Goal: Transaction & Acquisition: Book appointment/travel/reservation

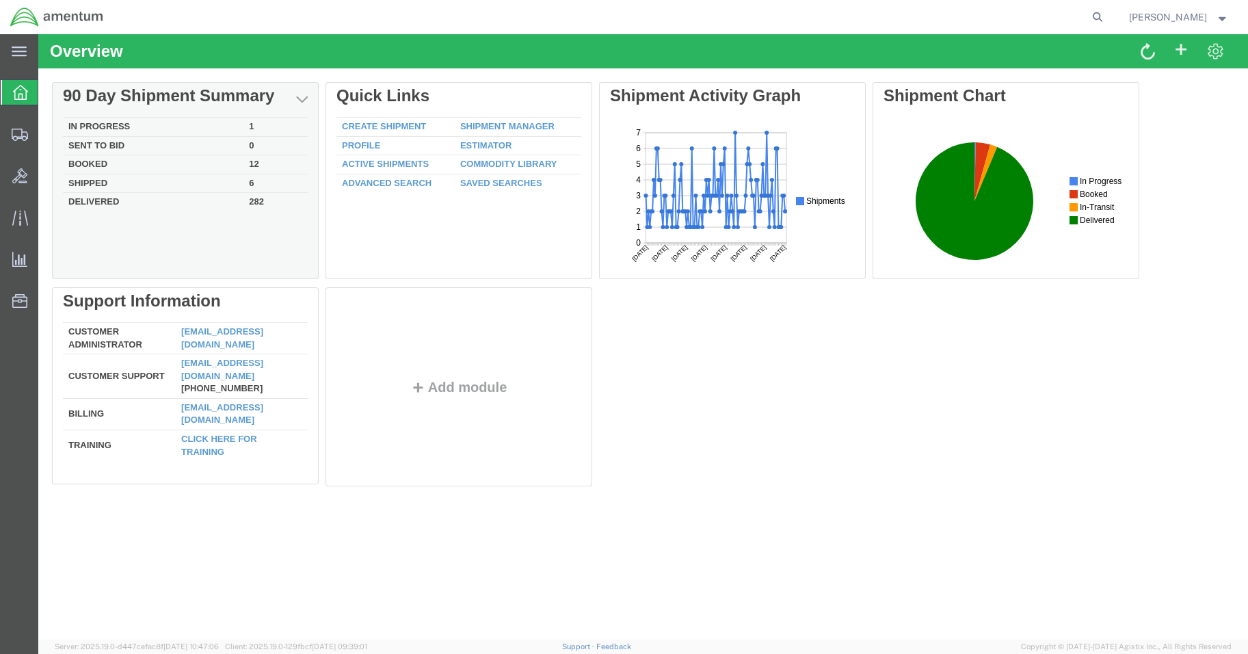
click at [146, 126] on td "In Progress" at bounding box center [153, 127] width 180 height 19
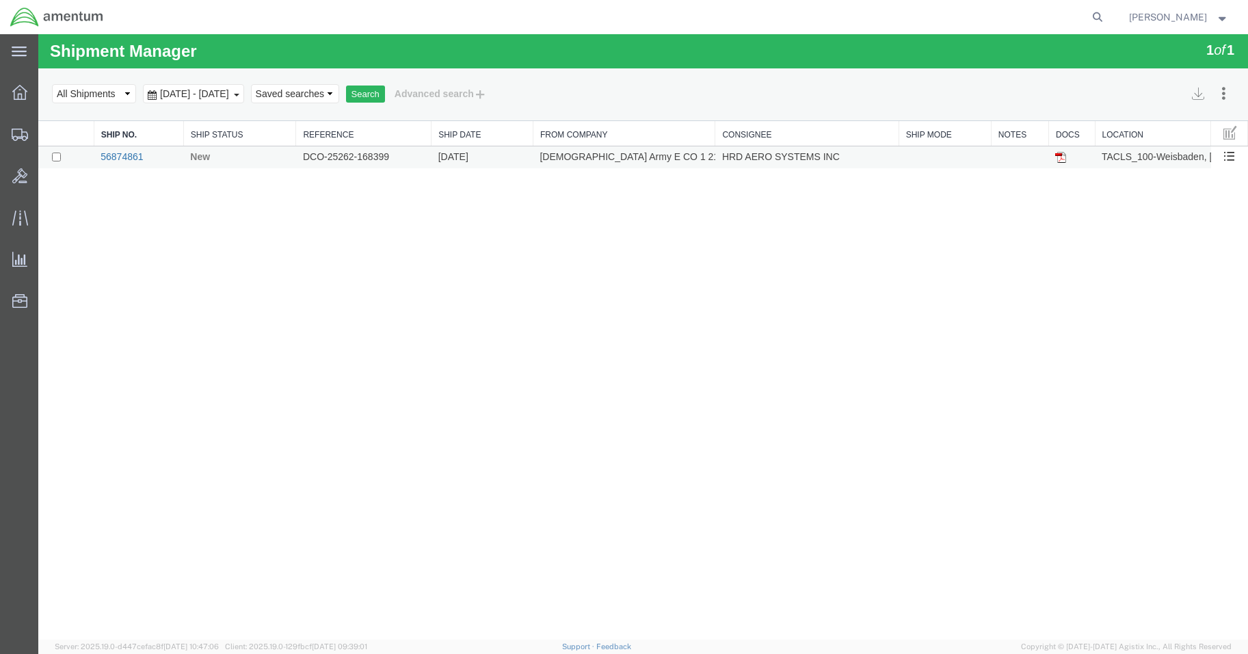
click at [116, 152] on link "56874861" at bounding box center [121, 156] width 42 height 11
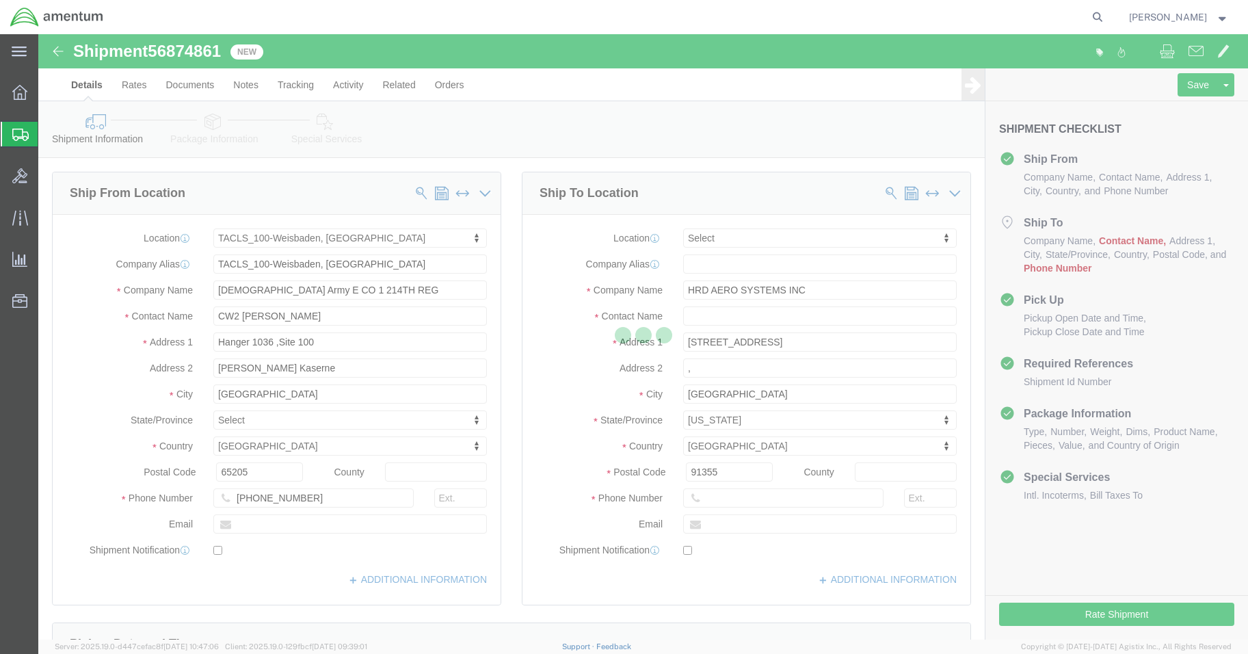
select select "42677"
select select
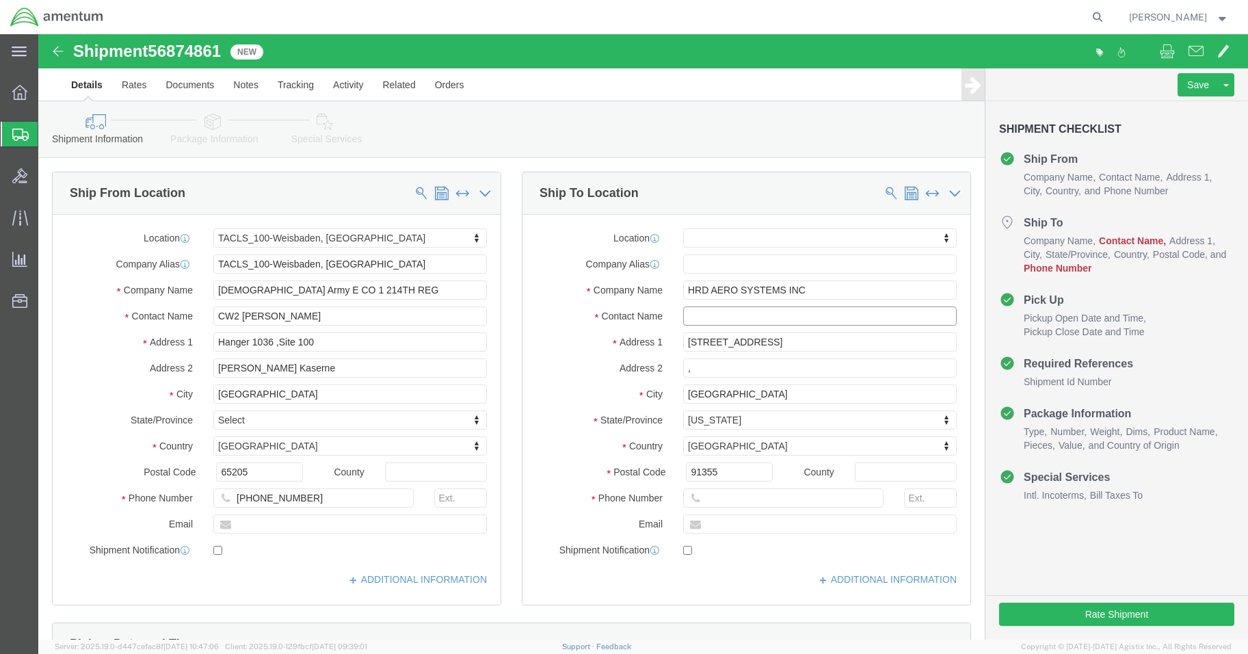
click input "text"
type input "[PERSON_NAME]"
click input ","
drag, startPoint x: 703, startPoint y: 461, endPoint x: 703, endPoint y: 468, distance: 6.9
click input "text"
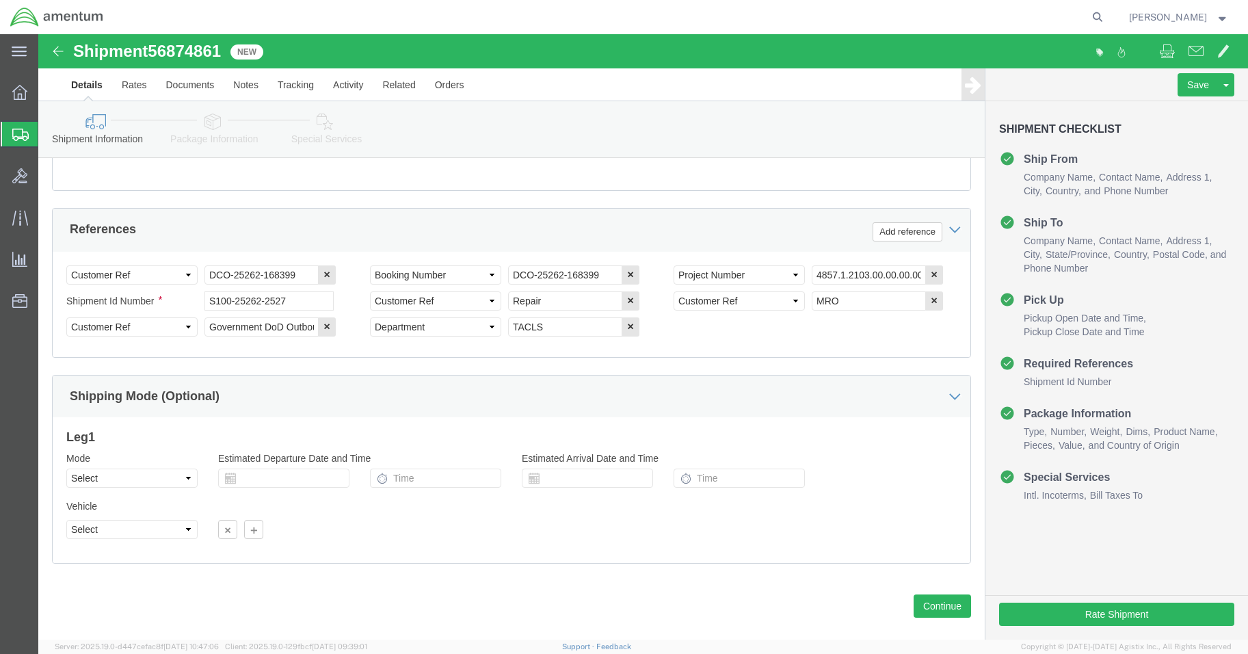
scroll to position [621, 0]
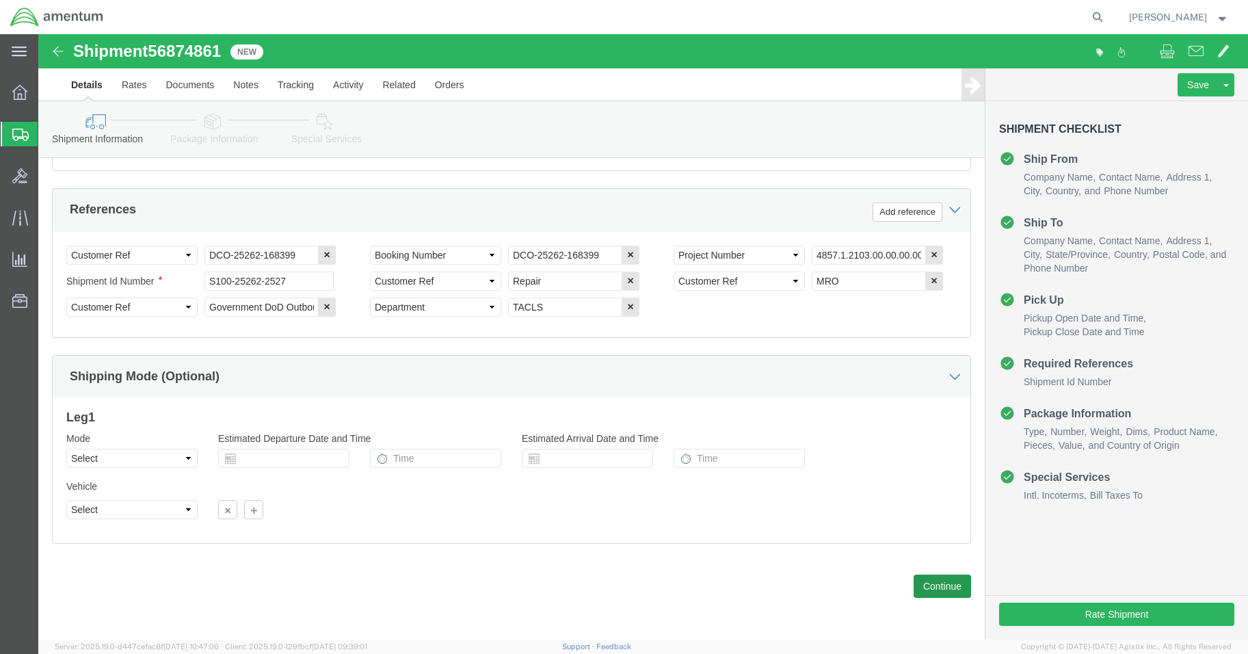
type input "[PHONE_NUMBER]"
click button "Continue"
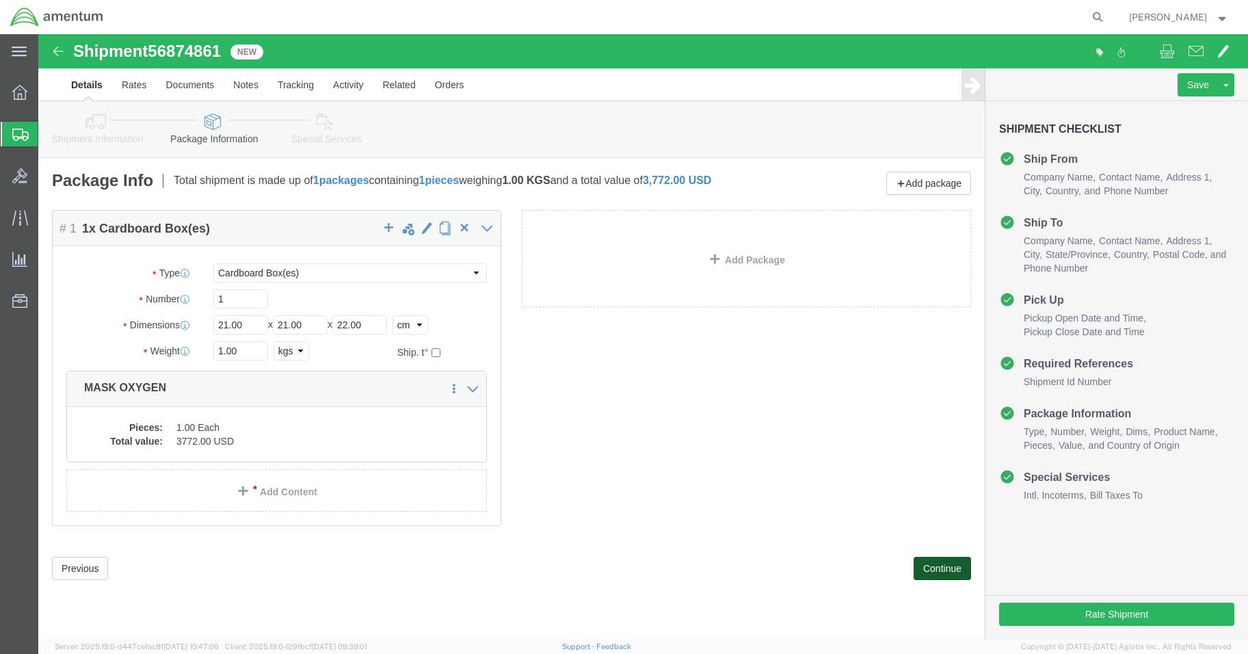
scroll to position [0, 0]
click button "Continue"
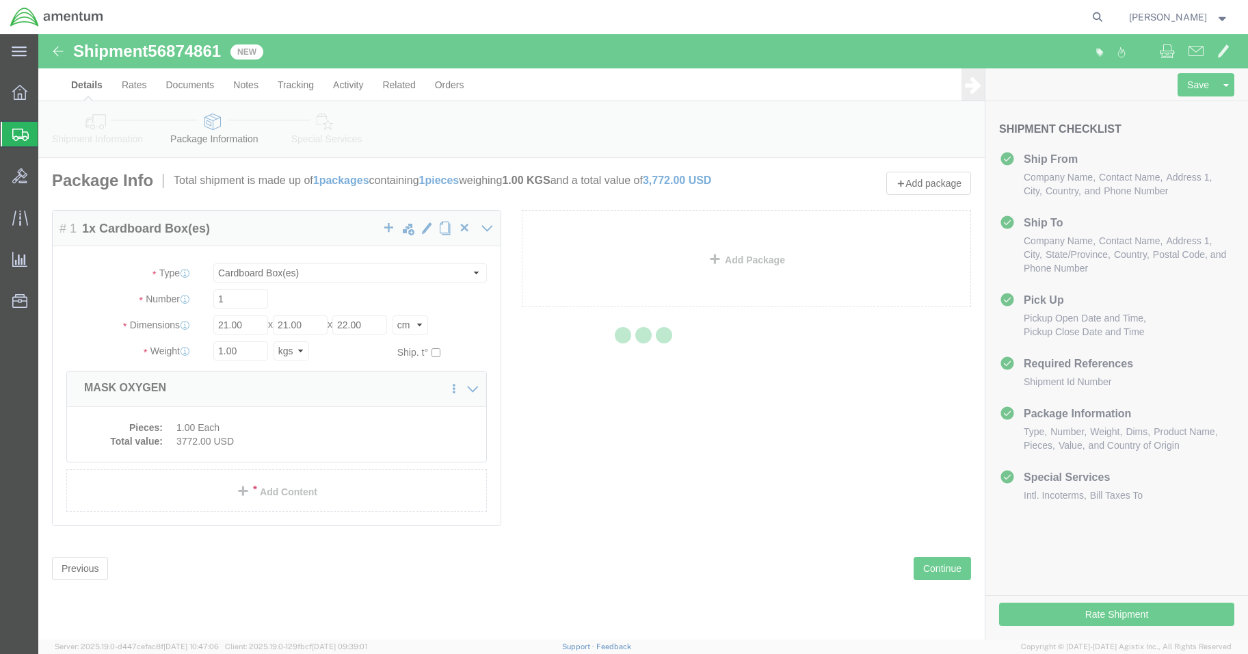
select select
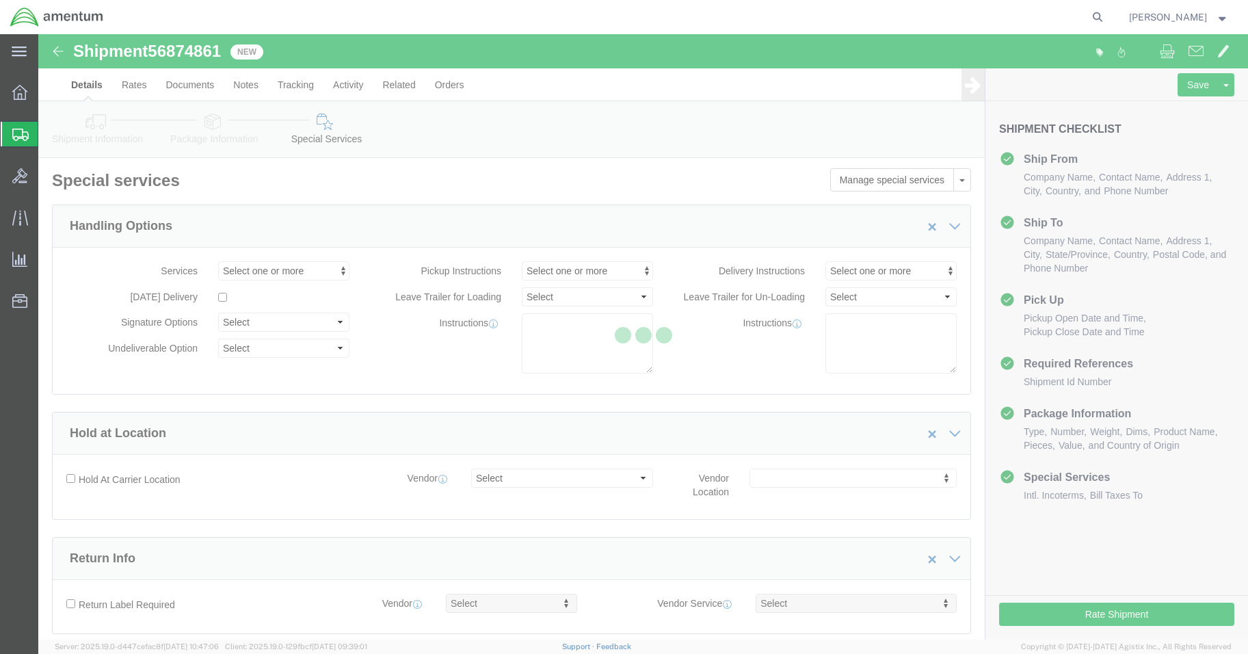
select select "DEPARTMENT"
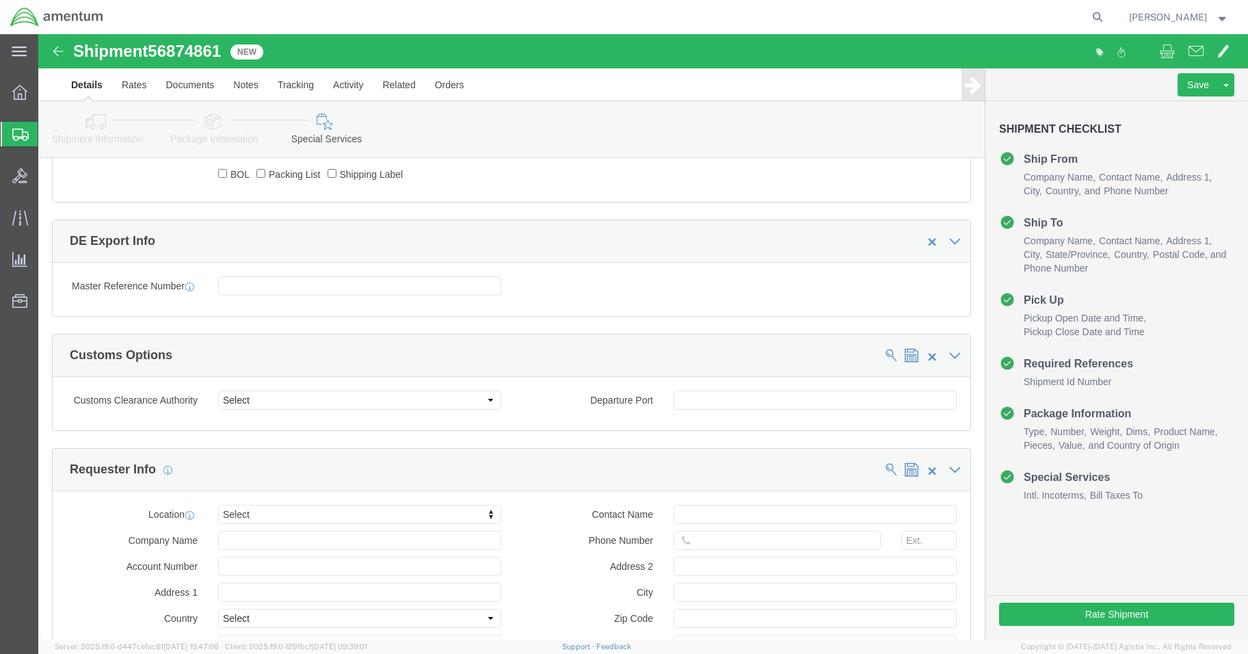
scroll to position [1231, 0]
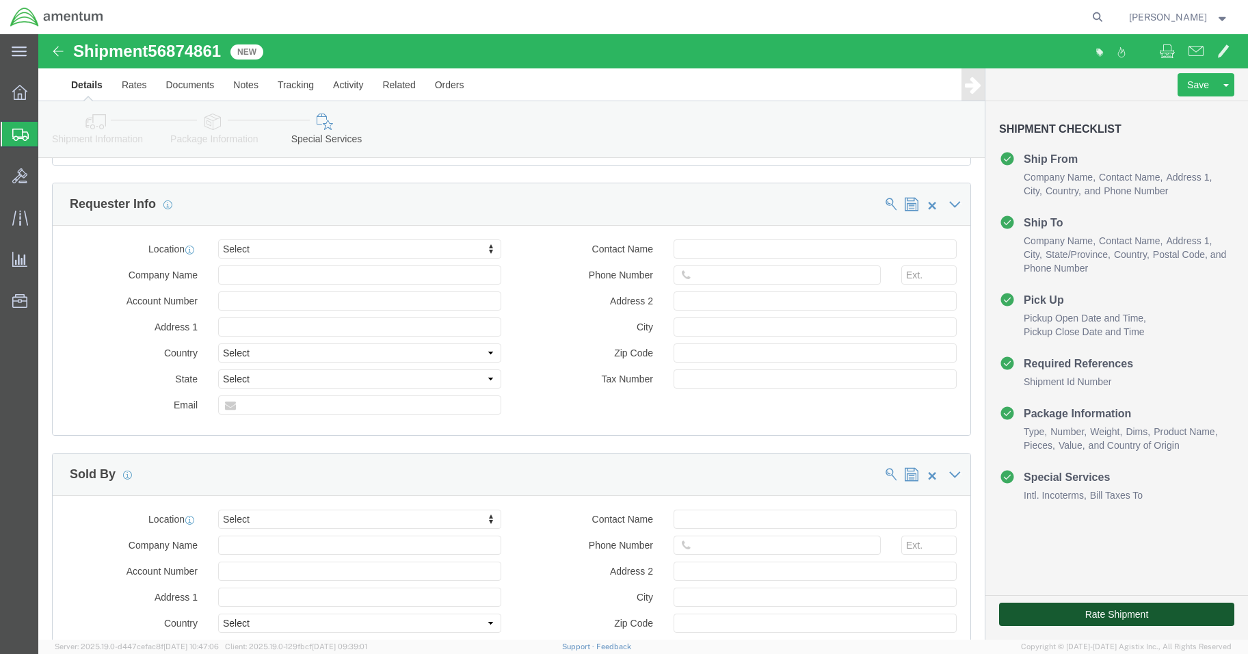
click button "Rate Shipment"
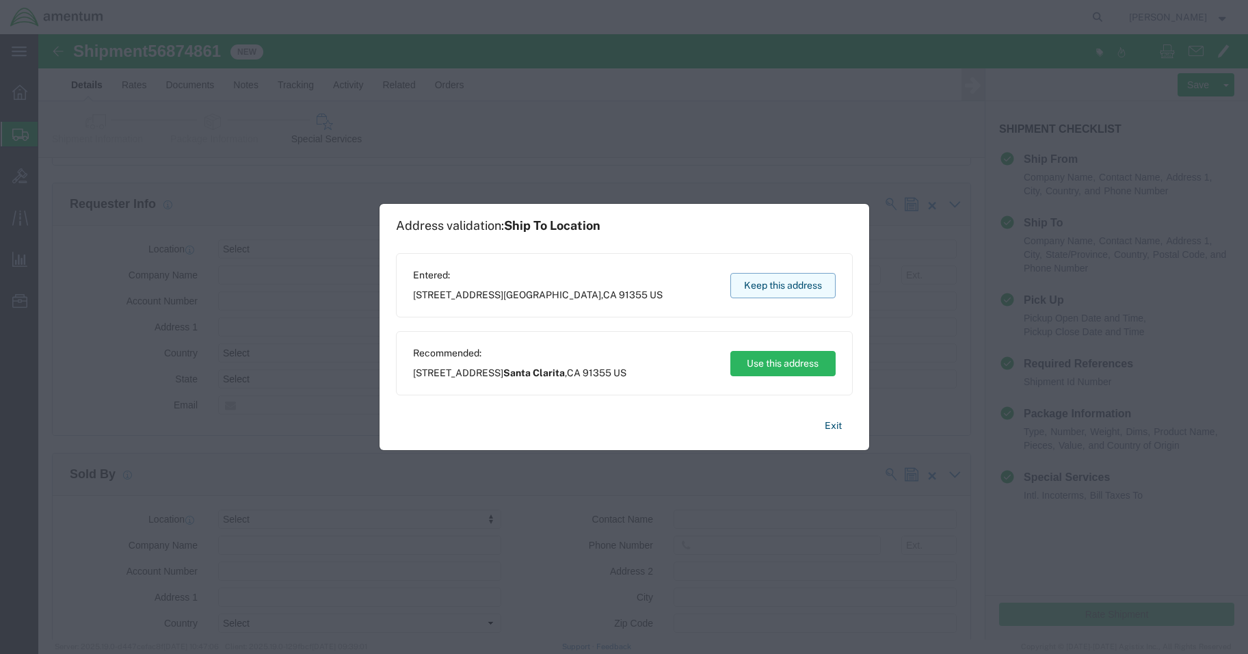
click at [779, 281] on button "Keep this address" at bounding box center [782, 285] width 105 height 25
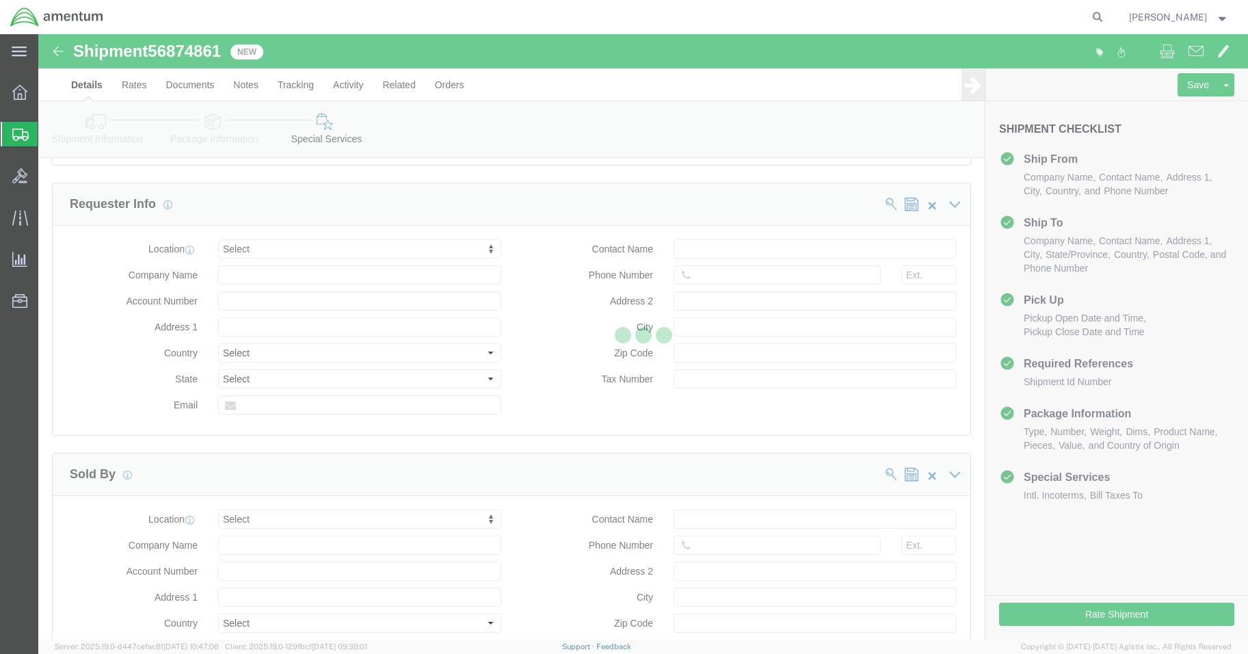
scroll to position [0, 0]
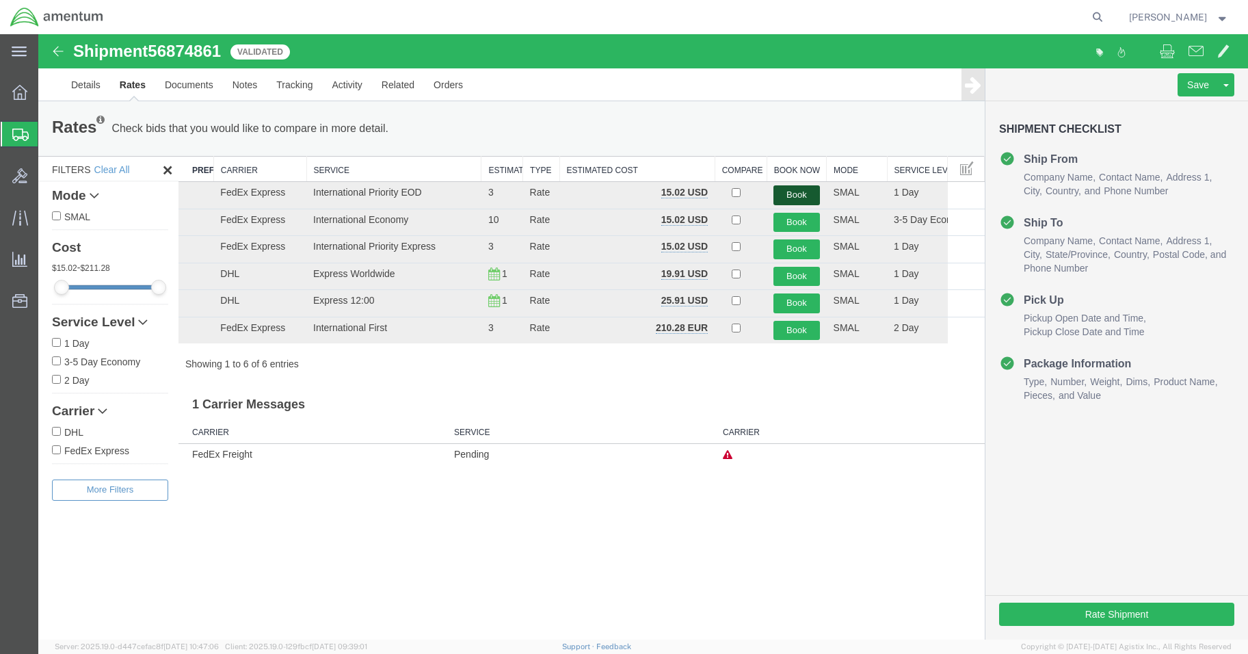
click at [799, 193] on button "Book" at bounding box center [796, 195] width 46 height 20
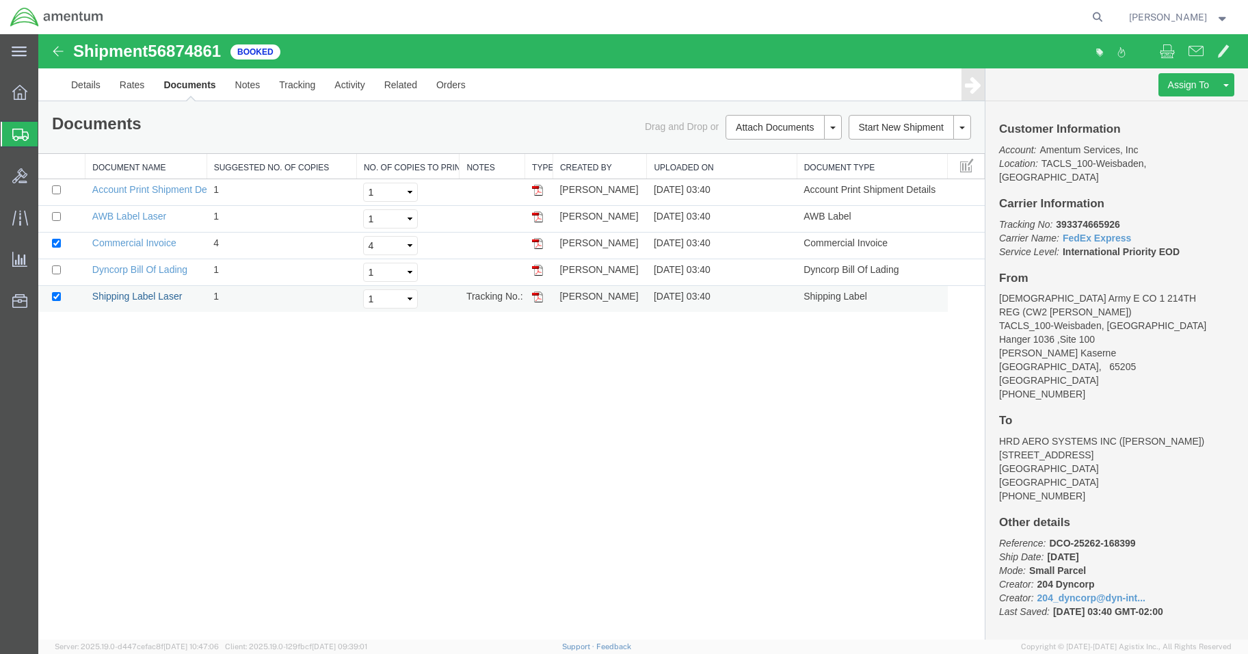
drag, startPoint x: 133, startPoint y: 295, endPoint x: 719, endPoint y: 293, distance: 585.9
click at [133, 295] on link "Shipping Label Laser" at bounding box center [137, 296] width 90 height 11
